Goal: Navigation & Orientation: Find specific page/section

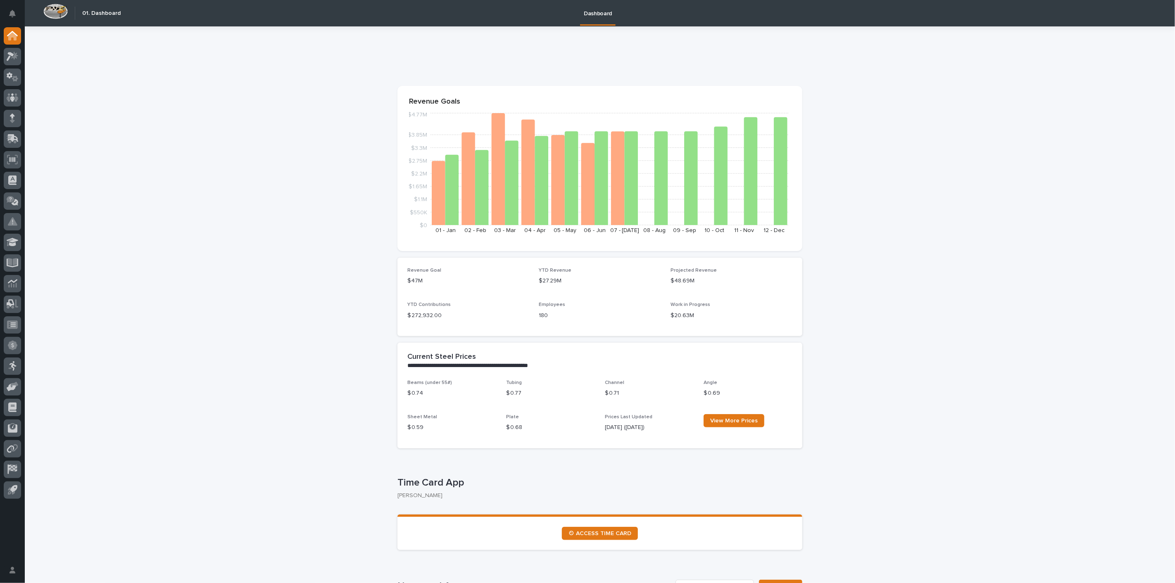
click at [8, 98] on icon at bounding box center [13, 97] width 12 height 8
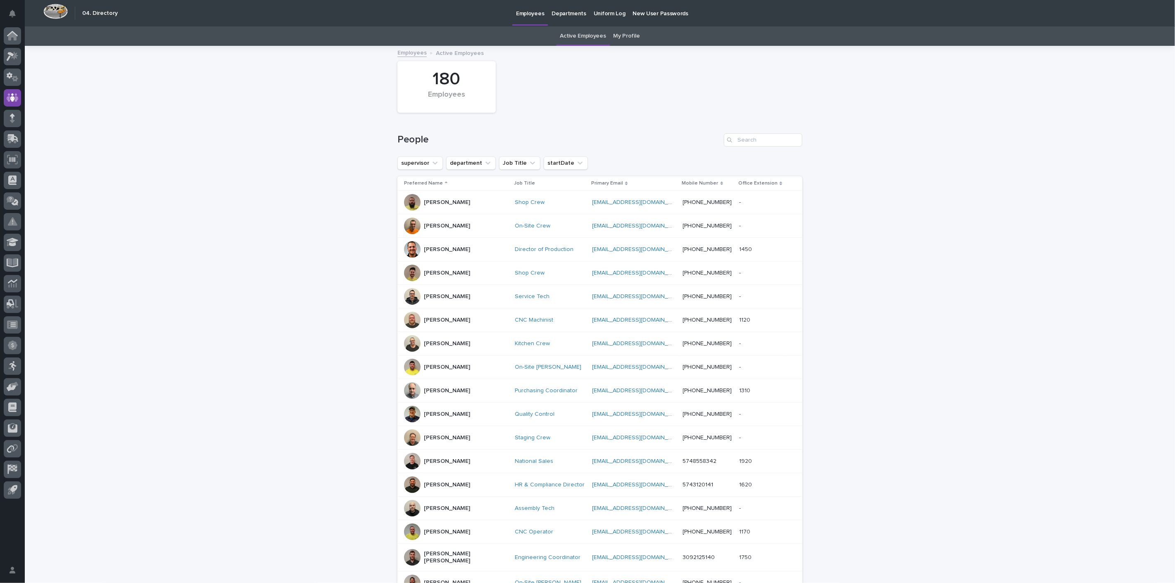
click at [616, 36] on link "My Profile" at bounding box center [627, 35] width 26 height 19
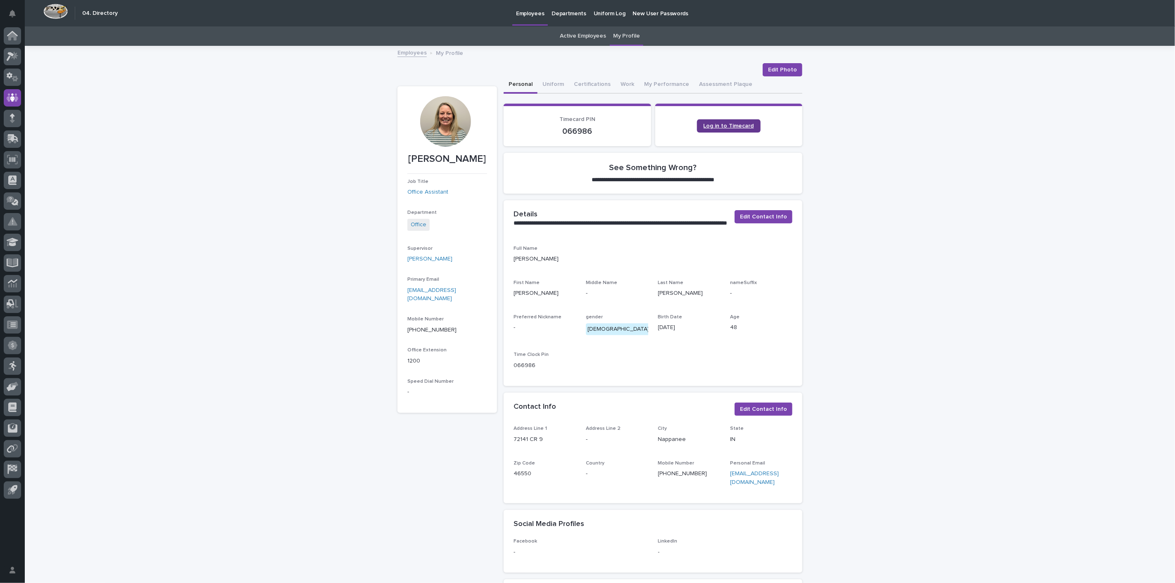
click at [744, 128] on span "Log in to Timecard" at bounding box center [729, 126] width 50 height 6
